Goal: Information Seeking & Learning: Learn about a topic

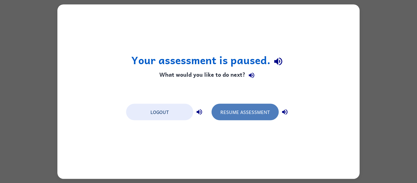
click at [268, 116] on button "Resume Assessment" at bounding box center [245, 112] width 67 height 17
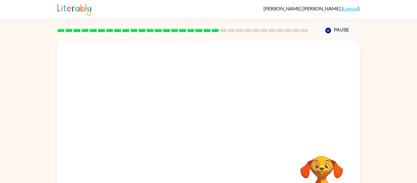
scroll to position [32, 0]
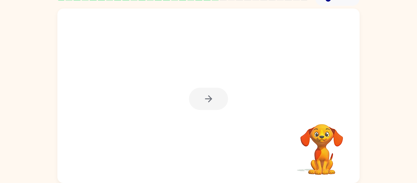
click at [203, 96] on div at bounding box center [208, 99] width 39 height 22
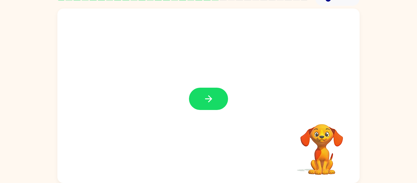
click at [203, 96] on div at bounding box center [208, 99] width 39 height 22
click at [204, 96] on icon "button" at bounding box center [209, 99] width 11 height 11
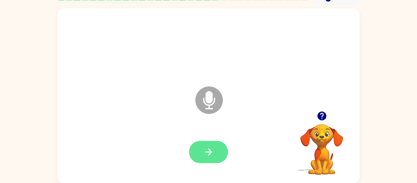
click at [219, 159] on button "button" at bounding box center [208, 152] width 39 height 22
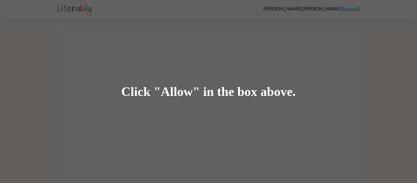
scroll to position [18, 0]
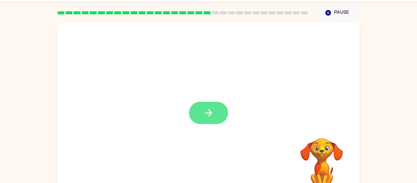
click at [215, 115] on button "button" at bounding box center [208, 113] width 39 height 22
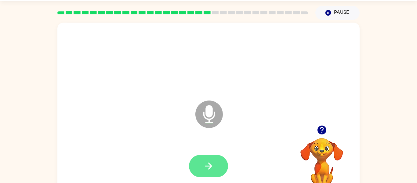
click at [208, 163] on icon "button" at bounding box center [209, 166] width 11 height 11
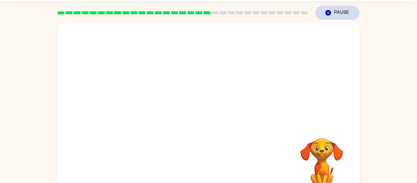
click at [334, 19] on button "Pause Pause" at bounding box center [338, 13] width 44 height 14
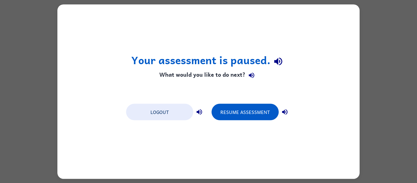
scroll to position [0, 0]
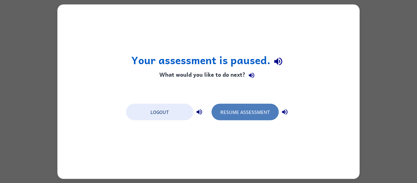
click at [254, 111] on button "Resume Assessment" at bounding box center [245, 112] width 67 height 17
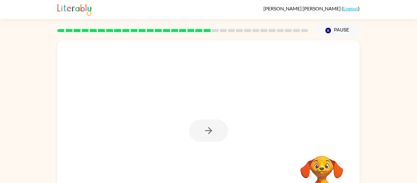
scroll to position [1, 0]
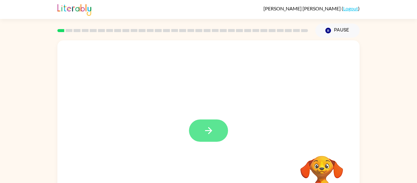
click at [203, 129] on button "button" at bounding box center [208, 131] width 39 height 22
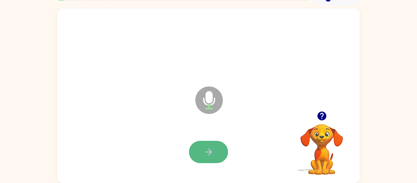
click at [218, 159] on button "button" at bounding box center [208, 152] width 39 height 22
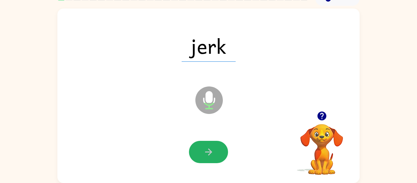
click at [212, 156] on icon "button" at bounding box center [209, 152] width 11 height 11
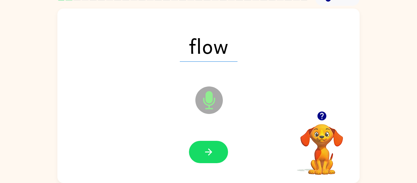
click at [212, 156] on icon "button" at bounding box center [209, 152] width 11 height 11
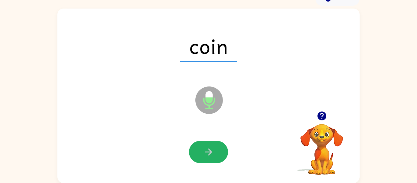
click at [212, 156] on icon "button" at bounding box center [209, 152] width 11 height 11
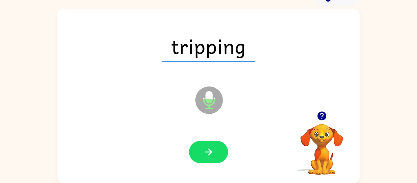
click at [212, 156] on icon "button" at bounding box center [209, 152] width 11 height 11
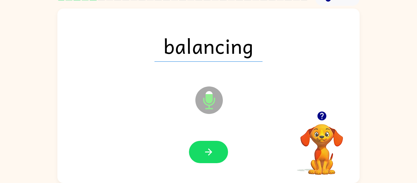
click at [212, 156] on icon "button" at bounding box center [209, 152] width 11 height 11
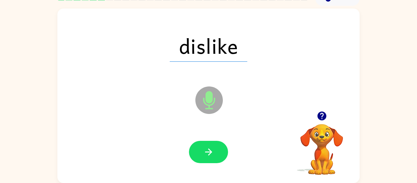
click at [212, 156] on icon "button" at bounding box center [209, 152] width 11 height 11
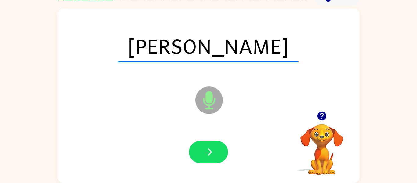
click at [212, 156] on icon "button" at bounding box center [209, 152] width 11 height 11
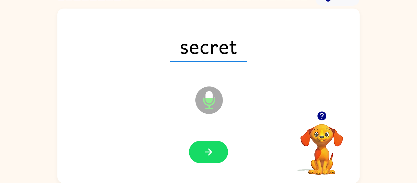
click at [212, 156] on icon "button" at bounding box center [209, 152] width 11 height 11
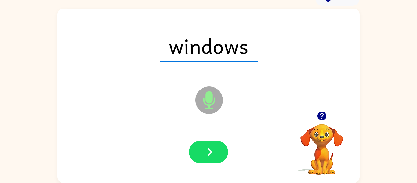
click at [212, 156] on icon "button" at bounding box center [209, 152] width 11 height 11
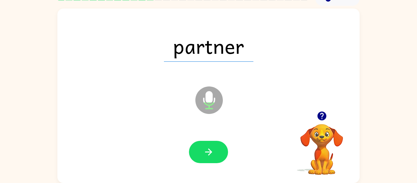
click at [212, 156] on icon "button" at bounding box center [209, 152] width 11 height 11
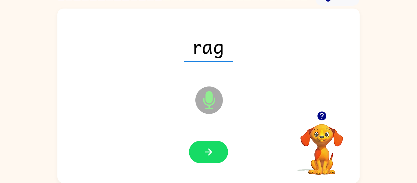
click at [212, 156] on icon "button" at bounding box center [209, 152] width 11 height 11
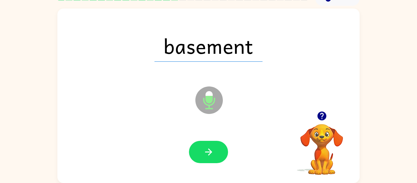
click at [212, 156] on icon "button" at bounding box center [209, 152] width 11 height 11
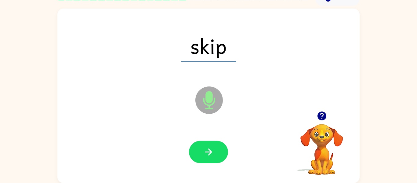
click at [212, 156] on icon "button" at bounding box center [209, 152] width 11 height 11
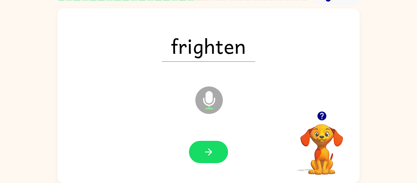
click at [212, 156] on icon "button" at bounding box center [209, 152] width 11 height 11
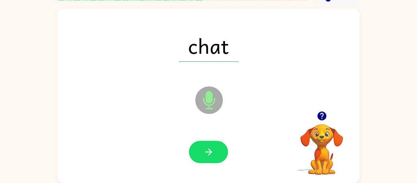
click at [212, 156] on icon "button" at bounding box center [209, 152] width 11 height 11
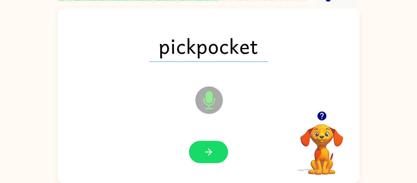
click at [212, 156] on icon "button" at bounding box center [209, 152] width 11 height 11
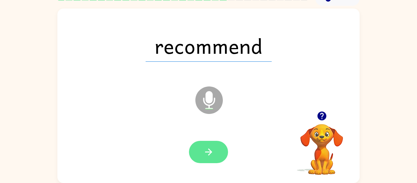
click at [213, 158] on button "button" at bounding box center [208, 152] width 39 height 22
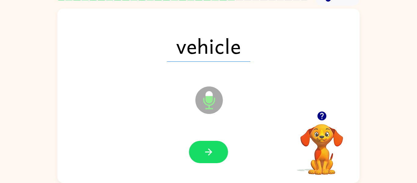
click at [213, 158] on button "button" at bounding box center [208, 152] width 39 height 22
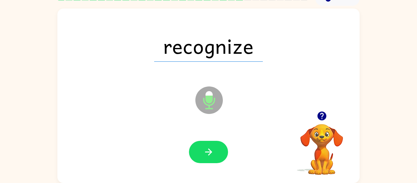
click at [213, 158] on button "button" at bounding box center [208, 152] width 39 height 22
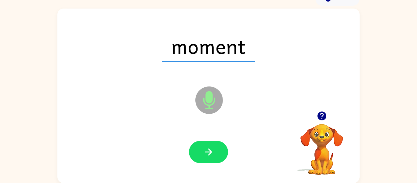
click at [213, 158] on button "button" at bounding box center [208, 152] width 39 height 22
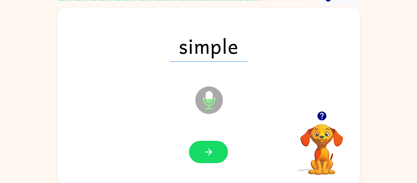
click at [213, 158] on button "button" at bounding box center [208, 152] width 39 height 22
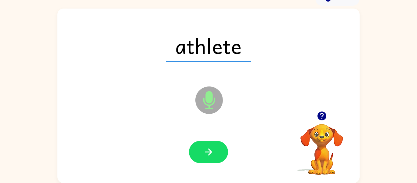
click at [213, 158] on button "button" at bounding box center [208, 152] width 39 height 22
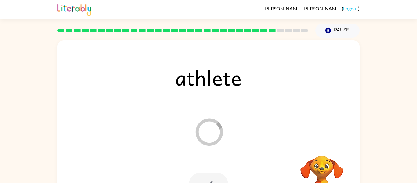
scroll to position [1, 0]
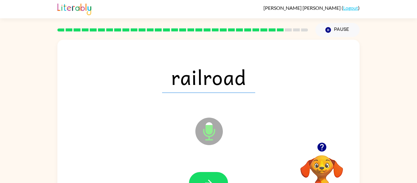
click at [209, 176] on button "button" at bounding box center [208, 183] width 39 height 22
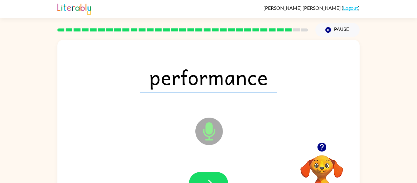
click at [209, 176] on button "button" at bounding box center [208, 183] width 39 height 22
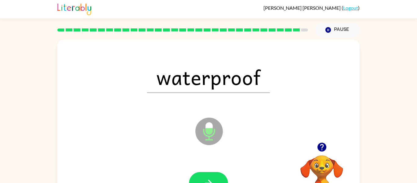
click at [209, 176] on button "button" at bounding box center [208, 183] width 39 height 22
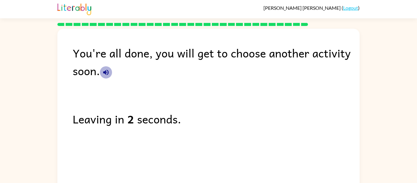
click at [108, 74] on icon "button" at bounding box center [106, 73] width 6 height 6
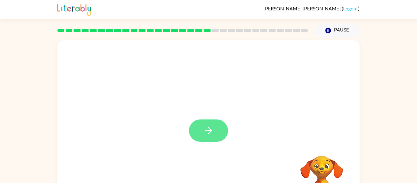
click at [209, 126] on icon "button" at bounding box center [209, 130] width 11 height 11
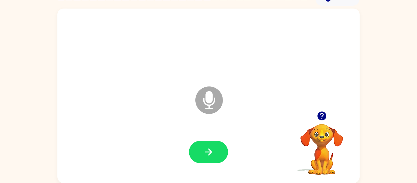
click at [213, 164] on div at bounding box center [209, 152] width 290 height 50
click at [216, 141] on button "button" at bounding box center [208, 152] width 39 height 22
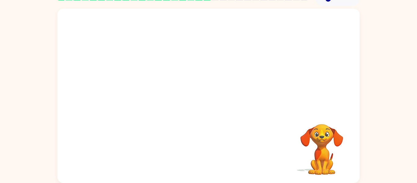
click at [283, 104] on div at bounding box center [208, 60] width 303 height 103
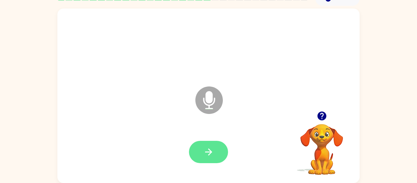
click at [226, 156] on button "button" at bounding box center [208, 152] width 39 height 22
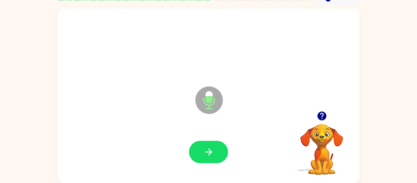
click at [226, 156] on button "button" at bounding box center [208, 152] width 39 height 22
click at [205, 156] on icon "button" at bounding box center [209, 152] width 11 height 11
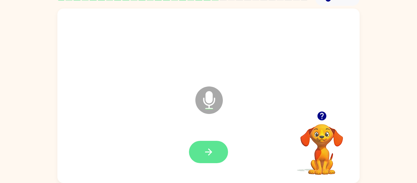
click at [205, 156] on icon "button" at bounding box center [209, 152] width 11 height 11
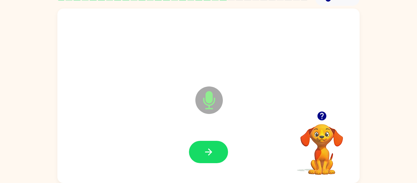
click at [205, 156] on icon "button" at bounding box center [209, 152] width 11 height 11
click at [324, 116] on icon "button" at bounding box center [322, 116] width 9 height 9
click at [210, 145] on button "button" at bounding box center [208, 152] width 39 height 22
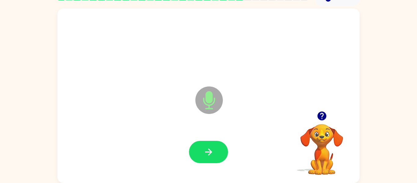
click at [210, 145] on button "button" at bounding box center [208, 152] width 39 height 22
click at [227, 145] on div at bounding box center [208, 152] width 39 height 22
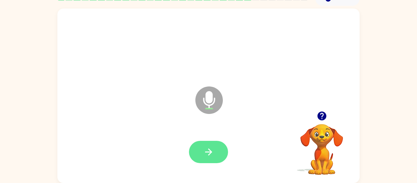
click at [204, 159] on button "button" at bounding box center [208, 152] width 39 height 22
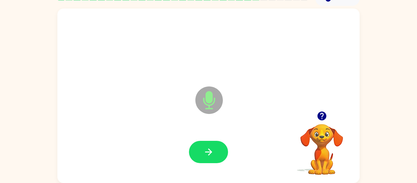
click at [216, 149] on button "button" at bounding box center [208, 152] width 39 height 22
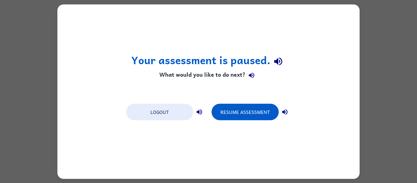
scroll to position [0, 0]
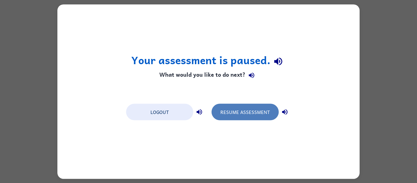
click at [259, 116] on button "Resume Assessment" at bounding box center [245, 112] width 67 height 17
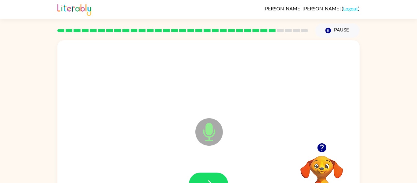
scroll to position [32, 0]
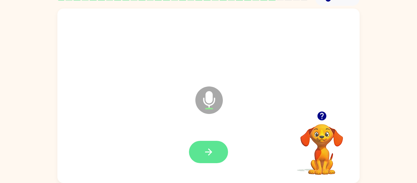
click at [212, 149] on icon "button" at bounding box center [209, 152] width 11 height 11
click at [209, 150] on icon "button" at bounding box center [208, 152] width 7 height 7
click at [210, 151] on icon "button" at bounding box center [208, 152] width 7 height 7
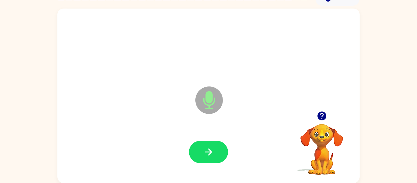
click at [210, 151] on icon "button" at bounding box center [208, 152] width 7 height 7
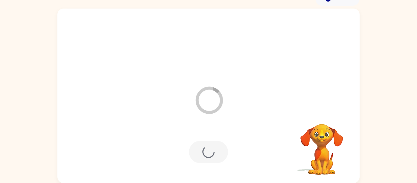
scroll to position [21, 0]
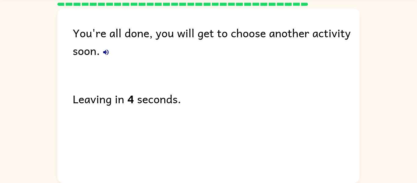
click at [106, 51] on icon "button" at bounding box center [105, 52] width 7 height 7
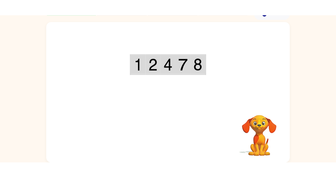
scroll to position [32, 0]
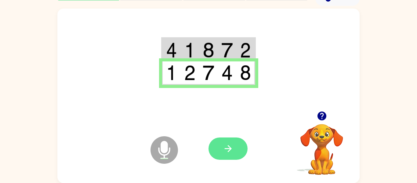
click at [241, 159] on button "button" at bounding box center [228, 149] width 39 height 22
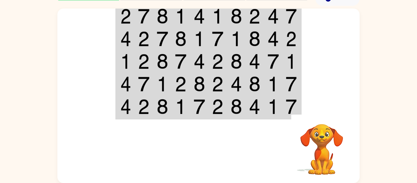
click at [231, 154] on div at bounding box center [254, 148] width 90 height 69
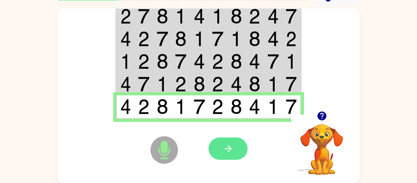
click at [226, 157] on button "button" at bounding box center [228, 149] width 39 height 22
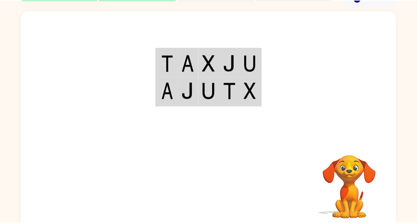
scroll to position [29, 0]
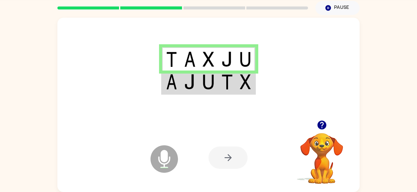
click at [167, 80] on img at bounding box center [171, 81] width 11 height 15
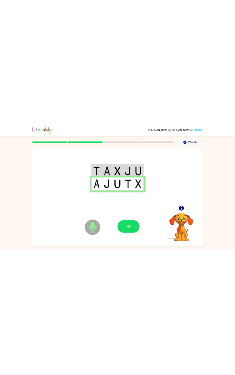
scroll to position [30, 0]
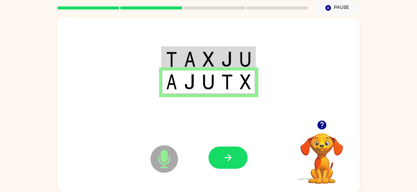
click at [223, 153] on icon "button" at bounding box center [228, 158] width 11 height 11
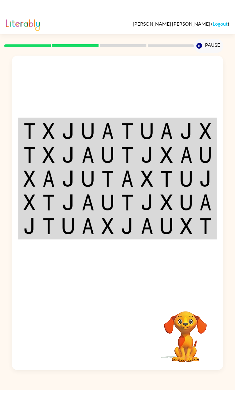
scroll to position [0, 0]
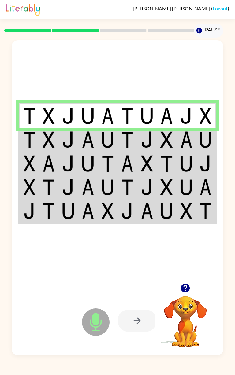
click at [37, 152] on td at bounding box center [29, 140] width 20 height 24
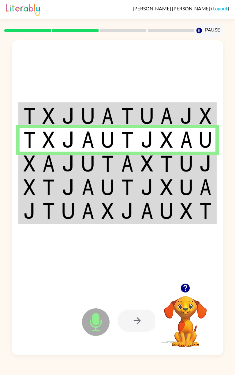
click at [45, 172] on img at bounding box center [48, 163] width 13 height 17
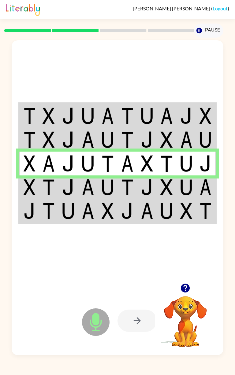
click at [35, 183] on img at bounding box center [30, 187] width 12 height 17
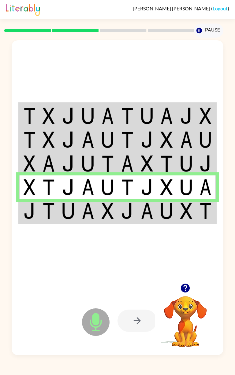
click at [30, 183] on img at bounding box center [30, 211] width 12 height 17
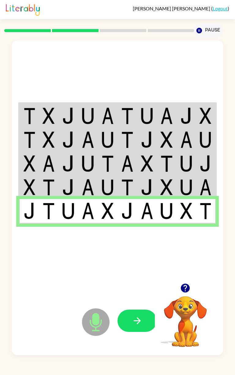
click at [138, 183] on icon "button" at bounding box center [136, 320] width 7 height 7
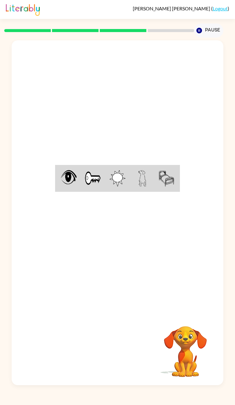
scroll to position [3, 0]
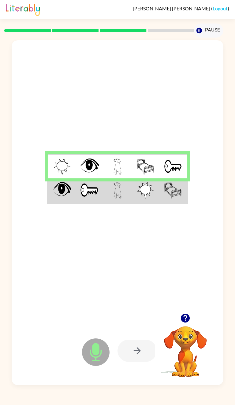
click at [95, 183] on img at bounding box center [89, 190] width 19 height 17
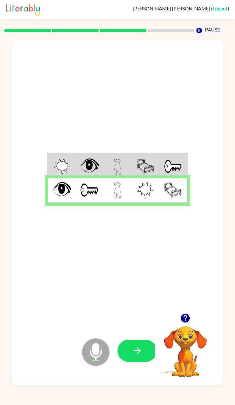
scroll to position [13, 0]
click at [138, 183] on button "button" at bounding box center [136, 351] width 39 height 22
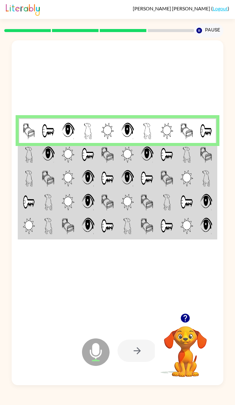
click at [92, 163] on img at bounding box center [88, 155] width 13 height 17
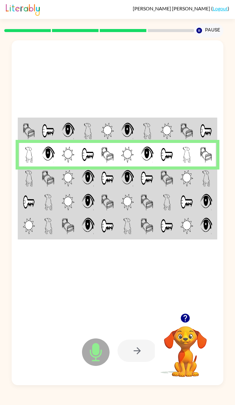
click at [89, 183] on img at bounding box center [88, 178] width 13 height 17
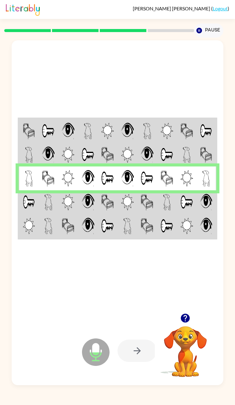
click at [88, 183] on td at bounding box center [88, 202] width 20 height 24
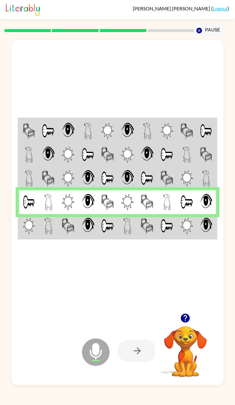
click at [53, 183] on td at bounding box center [49, 226] width 20 height 24
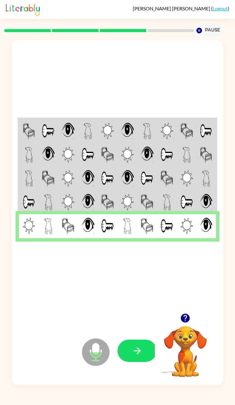
click at [133, 183] on icon "button" at bounding box center [137, 351] width 11 height 11
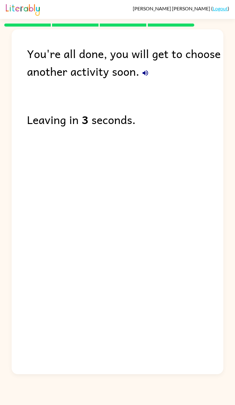
click at [138, 65] on div "You're all done, you will get to choose another activity soon." at bounding box center [125, 62] width 196 height 35
click at [147, 70] on icon "button" at bounding box center [145, 73] width 6 height 6
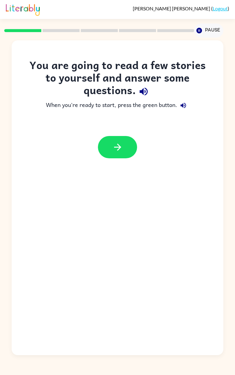
click at [121, 149] on icon "button" at bounding box center [117, 147] width 11 height 11
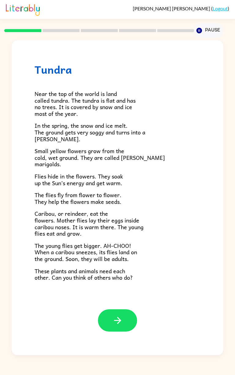
click at [120, 321] on icon "button" at bounding box center [117, 320] width 7 height 7
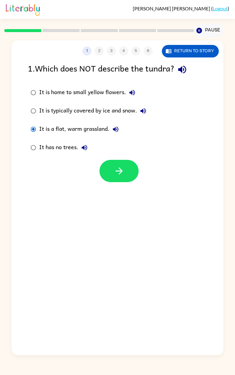
click at [118, 169] on icon "button" at bounding box center [119, 171] width 11 height 11
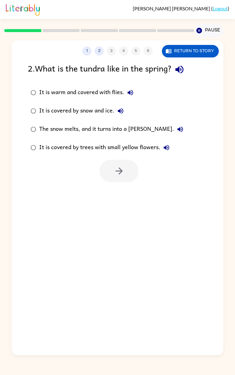
click at [81, 131] on div "The snow melts, and it turns into a [PERSON_NAME]." at bounding box center [112, 129] width 147 height 12
click at [112, 169] on button "button" at bounding box center [118, 171] width 39 height 22
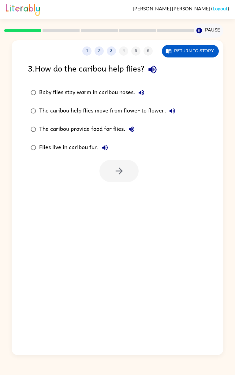
click at [96, 96] on div "Baby flies stay warm in caribou noses." at bounding box center [93, 92] width 108 height 12
click at [124, 165] on button "button" at bounding box center [118, 171] width 39 height 22
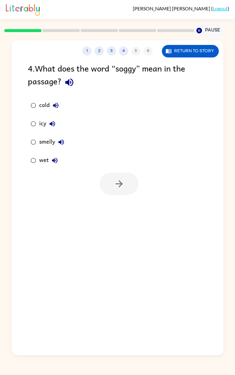
click at [50, 163] on button "wet" at bounding box center [55, 160] width 12 height 12
click at [132, 184] on button "button" at bounding box center [118, 184] width 39 height 22
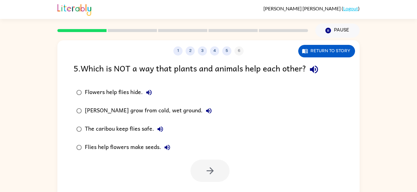
click at [126, 95] on div "Flowers help flies hide." at bounding box center [120, 92] width 70 height 12
click at [209, 167] on icon "button" at bounding box center [210, 171] width 11 height 11
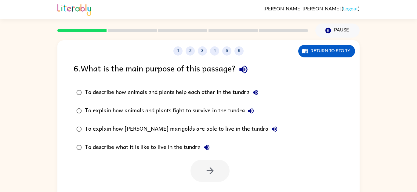
click at [172, 94] on div "To describe how animals and plants help each other in the tundra" at bounding box center [173, 92] width 177 height 12
click at [207, 167] on icon "button" at bounding box center [210, 171] width 11 height 11
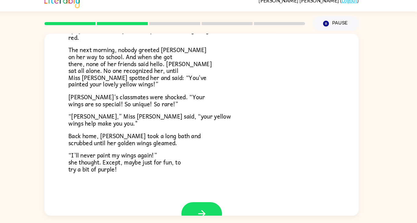
scroll to position [153, 0]
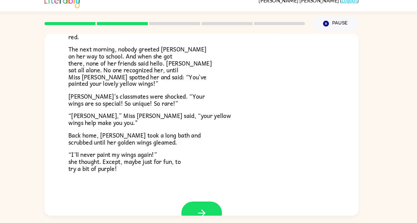
click at [215, 201] on button "button" at bounding box center [208, 212] width 39 height 22
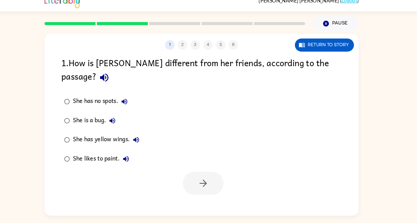
click at [118, 136] on div "She has yellow wings." at bounding box center [118, 142] width 67 height 12
click at [212, 173] on button "button" at bounding box center [210, 184] width 39 height 22
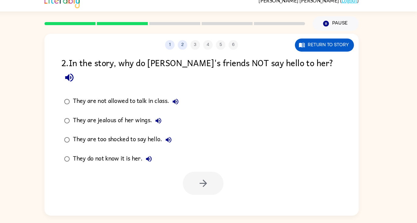
click at [129, 154] on div "They do not know it is her." at bounding box center [124, 160] width 79 height 12
click at [208, 178] on icon "button" at bounding box center [210, 183] width 11 height 11
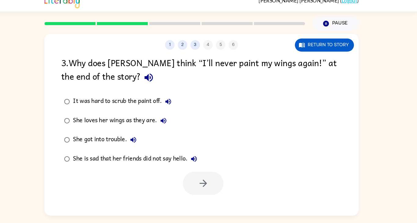
click at [148, 151] on label "She is sad that her friends did not say hello." at bounding box center [140, 160] width 140 height 18
click at [212, 180] on icon "button" at bounding box center [210, 183] width 7 height 7
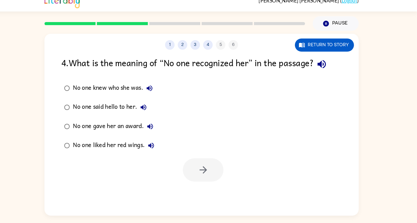
click at [112, 86] on div "No one knew who she was." at bounding box center [125, 92] width 80 height 12
click at [208, 166] on icon "button" at bounding box center [210, 171] width 11 height 11
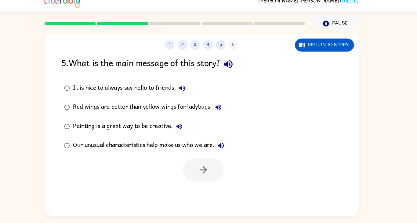
click at [94, 142] on div "Our unusual characteristics help make us who we are." at bounding box center [159, 148] width 149 height 12
click at [211, 167] on icon "button" at bounding box center [210, 170] width 7 height 7
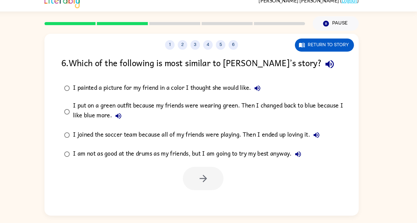
click at [234, 205] on div "William Murphy ( Logout ) Pause Pause 1 2 3 4 5 6 Return to story 6 . Which of …" at bounding box center [208, 111] width 417 height 223
click at [150, 105] on div "I put on a green outfit because my friends were wearing green. Then I changed b…" at bounding box center [218, 115] width 267 height 20
click at [203, 168] on button "button" at bounding box center [210, 179] width 39 height 22
click at [202, 168] on div at bounding box center [210, 179] width 39 height 22
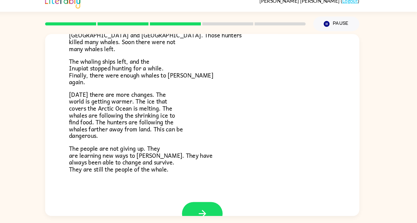
scroll to position [1, 0]
click at [214, 204] on button "button" at bounding box center [208, 212] width 39 height 22
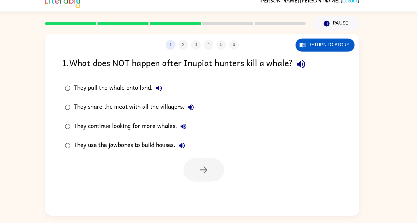
scroll to position [0, 0]
click at [143, 133] on div "They continue looking for more whales." at bounding box center [141, 129] width 112 height 12
click at [200, 172] on button "button" at bounding box center [210, 171] width 39 height 22
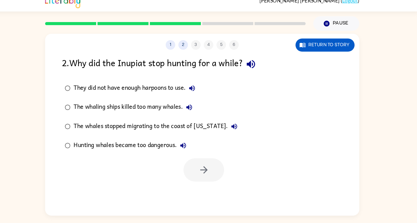
click at [156, 114] on div "The whaling ships killed too many whales." at bounding box center [143, 111] width 117 height 12
click at [207, 171] on icon "button" at bounding box center [210, 171] width 11 height 11
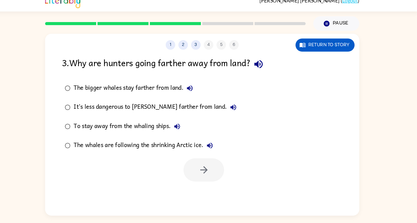
click at [214, 170] on div at bounding box center [210, 171] width 39 height 22
click at [89, 148] on div "The whales are following the shrinking Arctic ice." at bounding box center [153, 148] width 137 height 12
click at [217, 166] on button "button" at bounding box center [210, 171] width 39 height 22
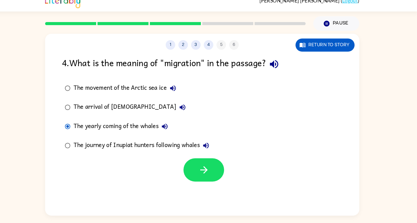
click at [204, 171] on button "button" at bounding box center [210, 171] width 39 height 22
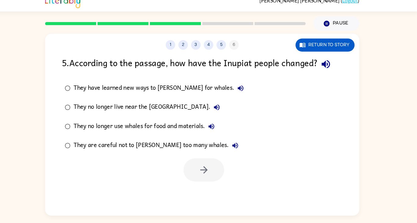
click at [116, 92] on div "They have learned new ways to hunt for whales." at bounding box center [168, 92] width 167 height 12
click at [214, 172] on icon "button" at bounding box center [210, 171] width 11 height 11
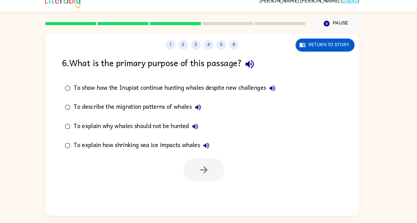
click at [233, 97] on div "To show how the Inupiat continue hunting whales despite new challenges" at bounding box center [183, 92] width 197 height 12
click at [207, 170] on icon "button" at bounding box center [210, 170] width 7 height 7
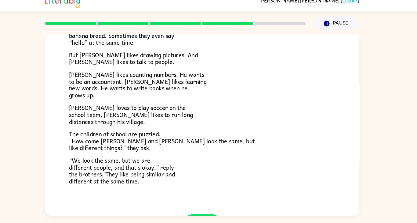
scroll to position [114, 0]
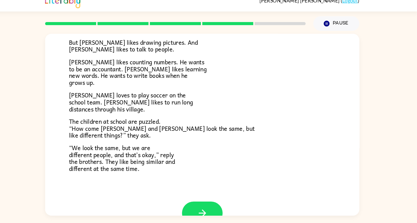
click at [214, 213] on icon "button" at bounding box center [209, 212] width 11 height 11
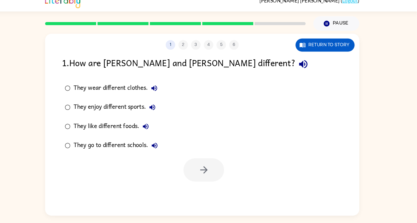
click at [135, 110] on div "They enjoy different sports." at bounding box center [126, 111] width 82 height 12
click at [222, 172] on button "button" at bounding box center [210, 171] width 39 height 22
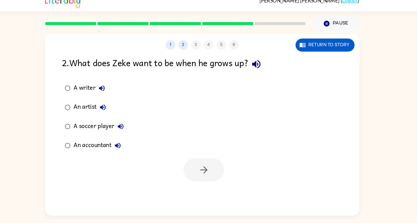
click at [109, 147] on div "An accountant" at bounding box center [109, 148] width 49 height 12
click at [204, 180] on button "button" at bounding box center [210, 171] width 39 height 22
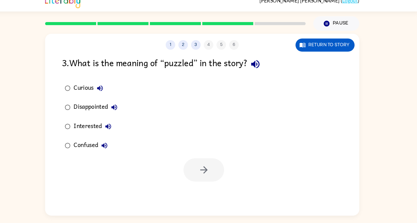
click at [90, 96] on div "Curious" at bounding box center [100, 92] width 31 height 12
click at [103, 146] on div "Confused" at bounding box center [103, 148] width 36 height 12
click at [186, 167] on div at bounding box center [208, 169] width 303 height 25
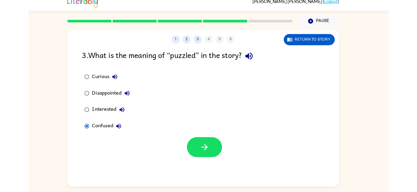
scroll to position [3, 0]
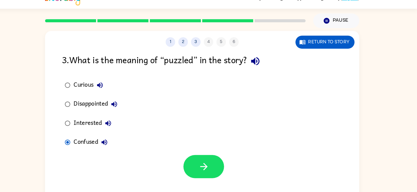
click at [214, 173] on icon "button" at bounding box center [210, 167] width 11 height 11
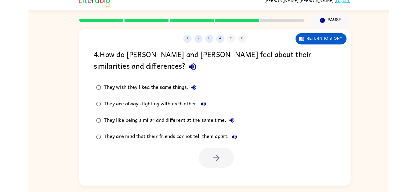
scroll to position [11, 0]
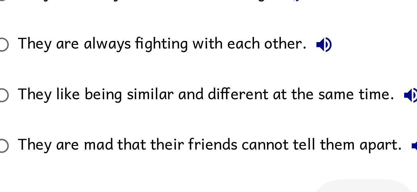
click at [170, 133] on div "They like being similar and different at the same time." at bounding box center [159, 131] width 149 height 12
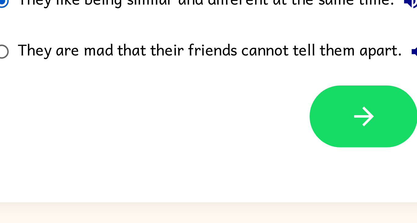
scroll to position [14, 0]
click at [208, 178] on icon "button" at bounding box center [210, 183] width 11 height 11
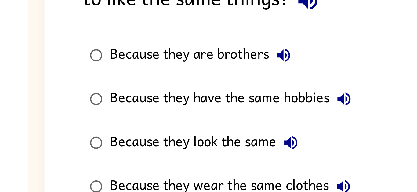
scroll to position [30, 0]
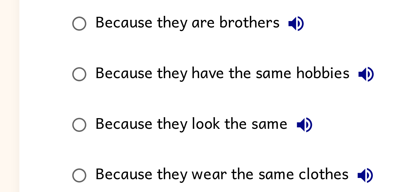
click at [145, 113] on div "Because they look the same" at bounding box center [126, 119] width 82 height 12
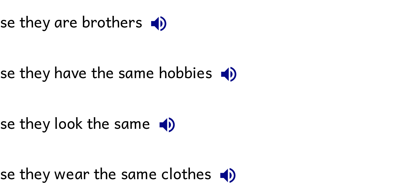
scroll to position [28, 0]
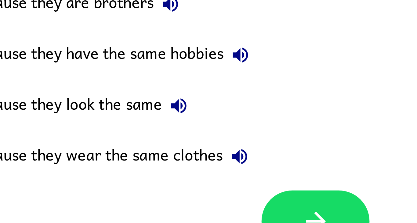
click at [202, 173] on button "button" at bounding box center [210, 184] width 39 height 22
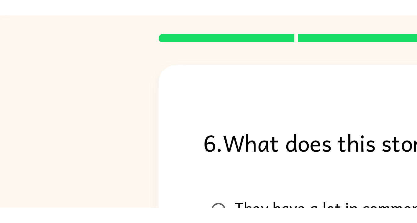
scroll to position [0, 0]
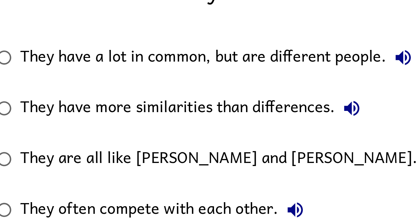
click at [199, 92] on div "They have a lot in common, but are different people." at bounding box center [157, 92] width 145 height 12
click at [203, 93] on div "They have a lot in common, but are different people." at bounding box center [157, 92] width 145 height 12
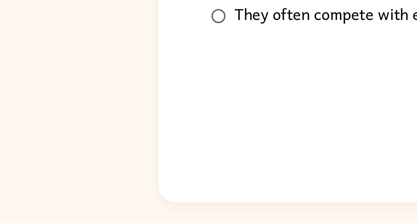
scroll to position [29, 0]
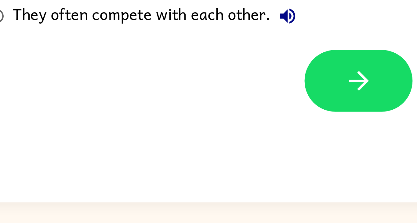
click at [213, 160] on button "button" at bounding box center [210, 171] width 39 height 22
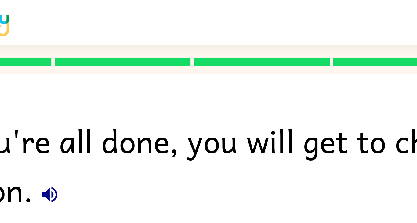
scroll to position [0, 0]
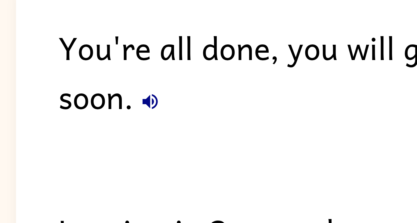
click at [108, 74] on icon "button" at bounding box center [105, 72] width 7 height 7
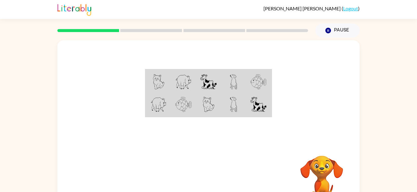
click at [349, 10] on link "Logout" at bounding box center [351, 9] width 15 height 6
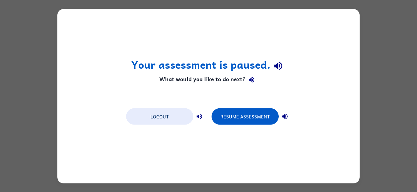
click at [153, 119] on button "Logout" at bounding box center [159, 116] width 67 height 17
